Goal: Find contact information: Find contact information

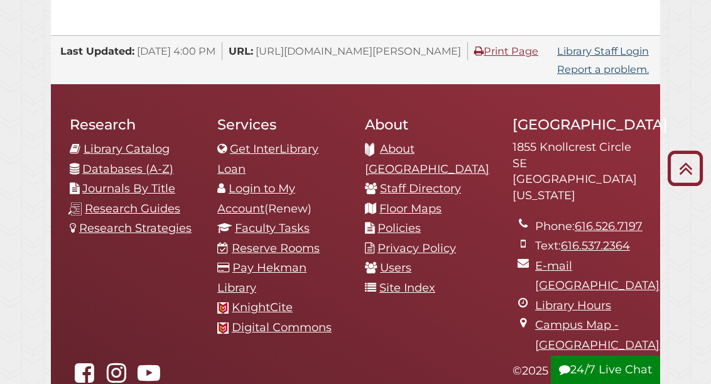
scroll to position [1257, 0]
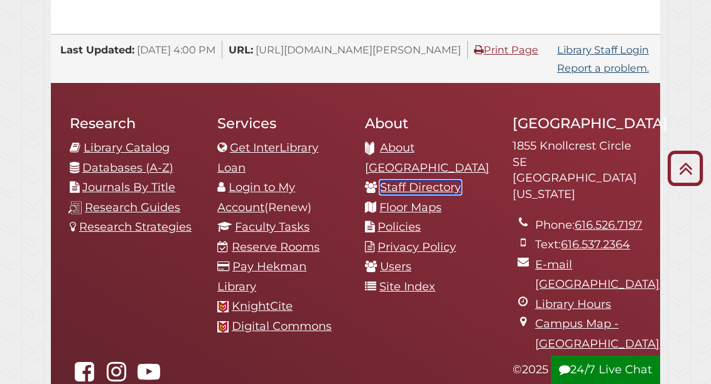
click at [416, 180] on link "Staff Directory" at bounding box center [420, 187] width 81 height 14
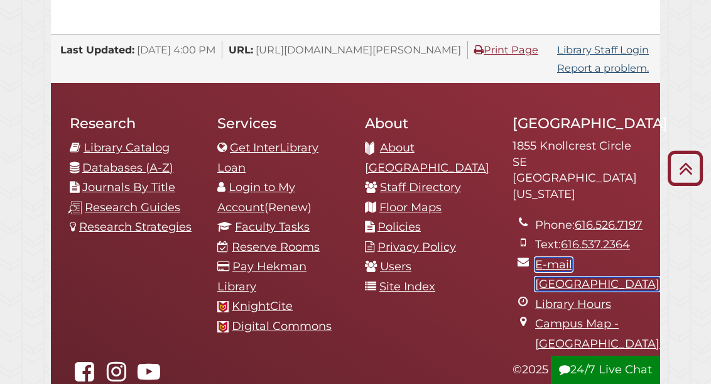
click at [566, 272] on link "E-mail [GEOGRAPHIC_DATA]" at bounding box center [597, 275] width 124 height 34
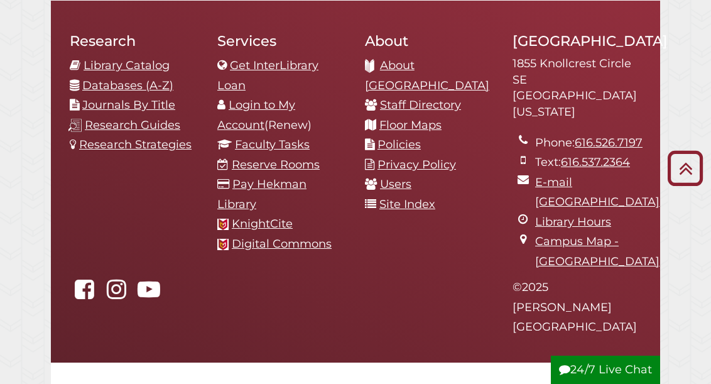
scroll to position [1142, 0]
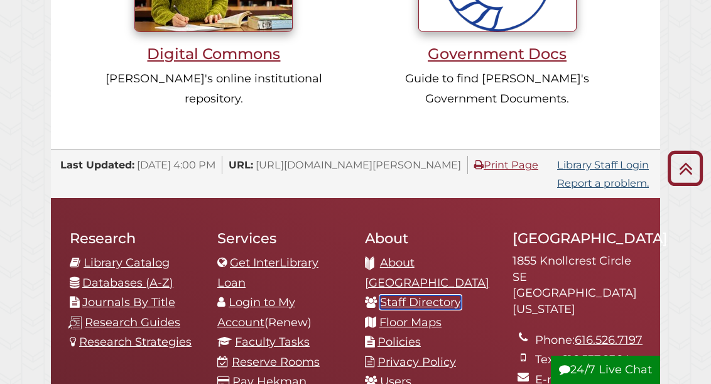
click at [414, 295] on link "Staff Directory" at bounding box center [420, 302] width 81 height 14
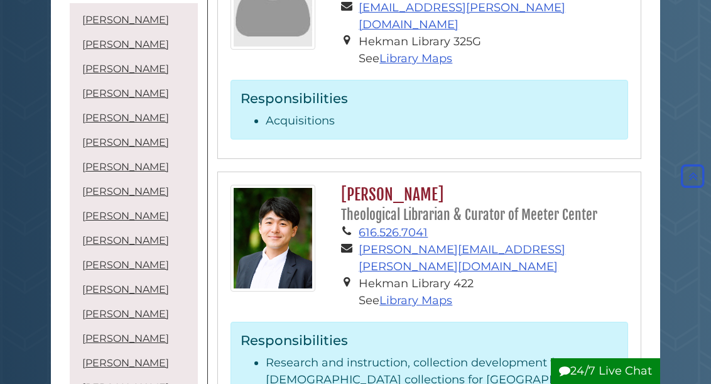
scroll to position [691, 0]
